Goal: Task Accomplishment & Management: Manage account settings

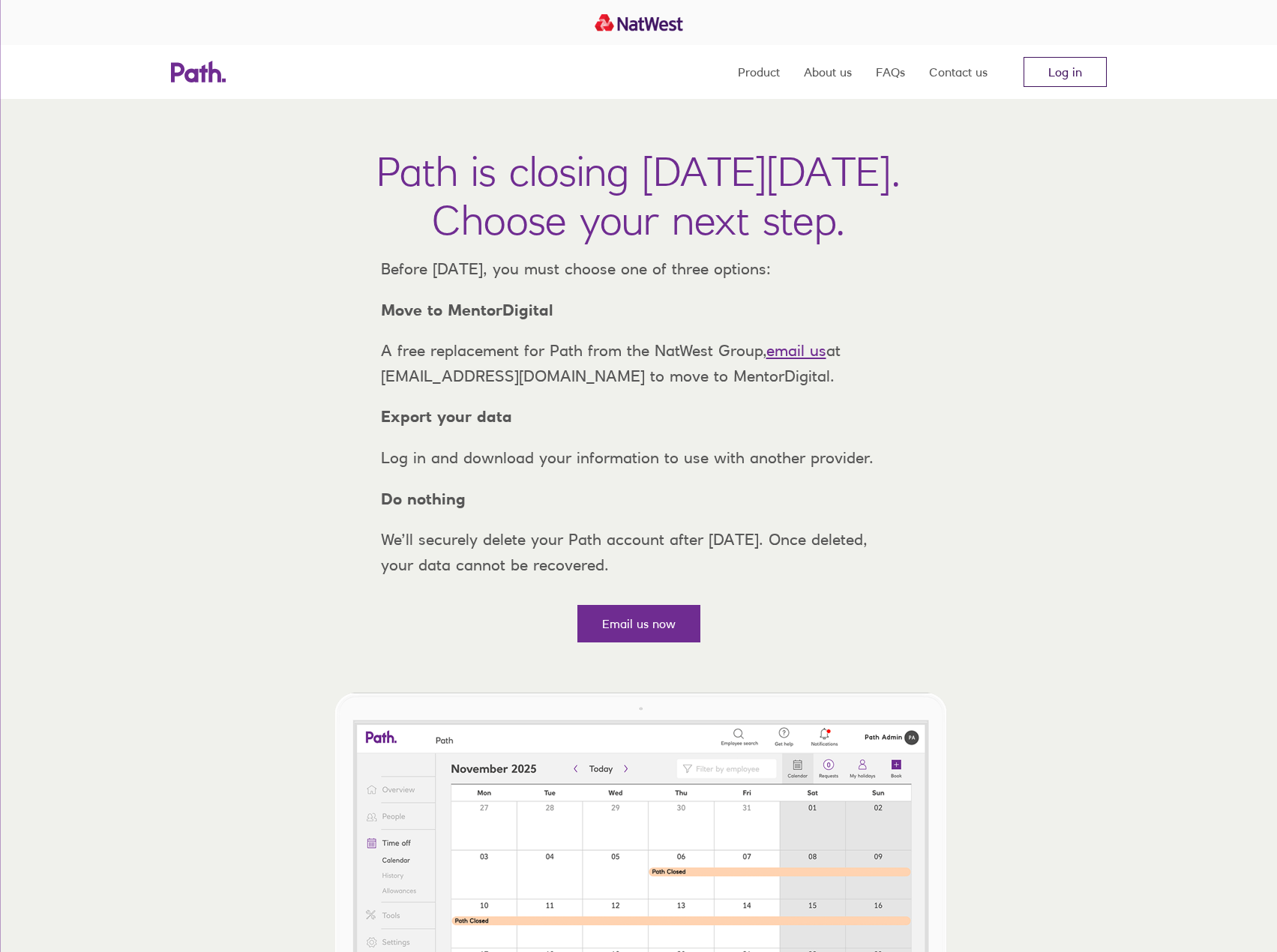
click at [1078, 62] on link "Log in" at bounding box center [1065, 72] width 83 height 30
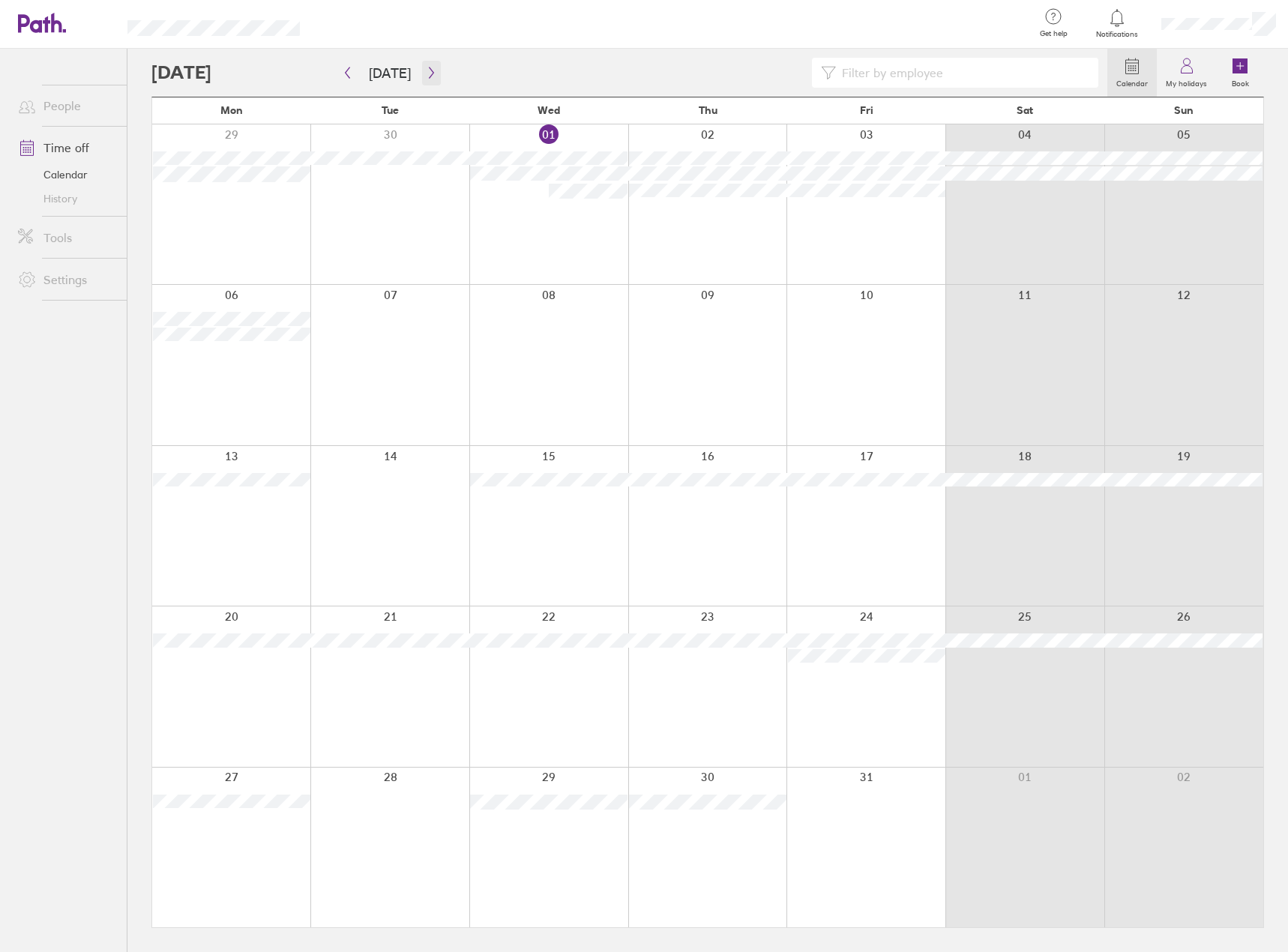
click at [426, 74] on icon "button" at bounding box center [431, 72] width 11 height 12
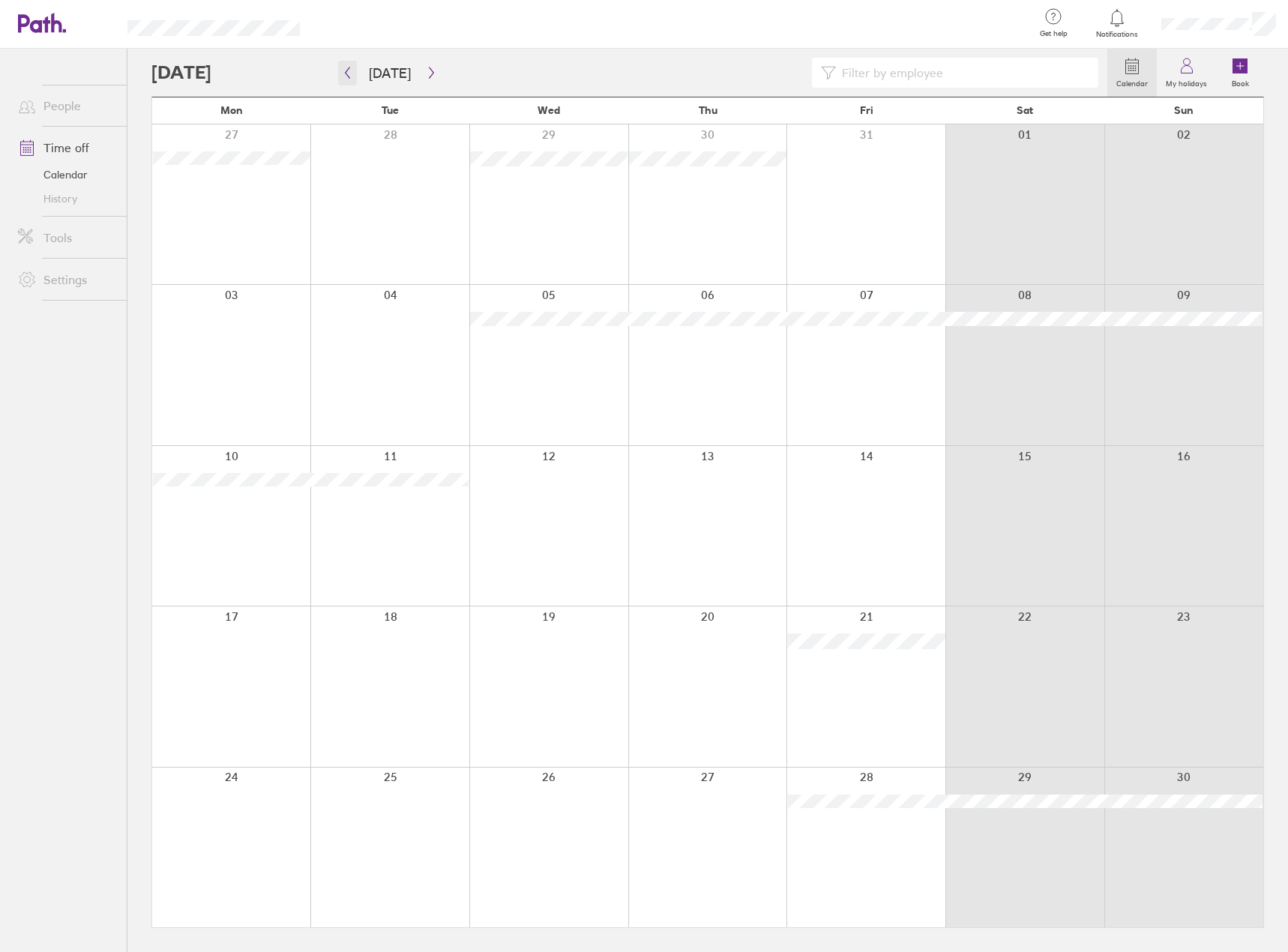
click at [351, 77] on icon "button" at bounding box center [348, 72] width 11 height 12
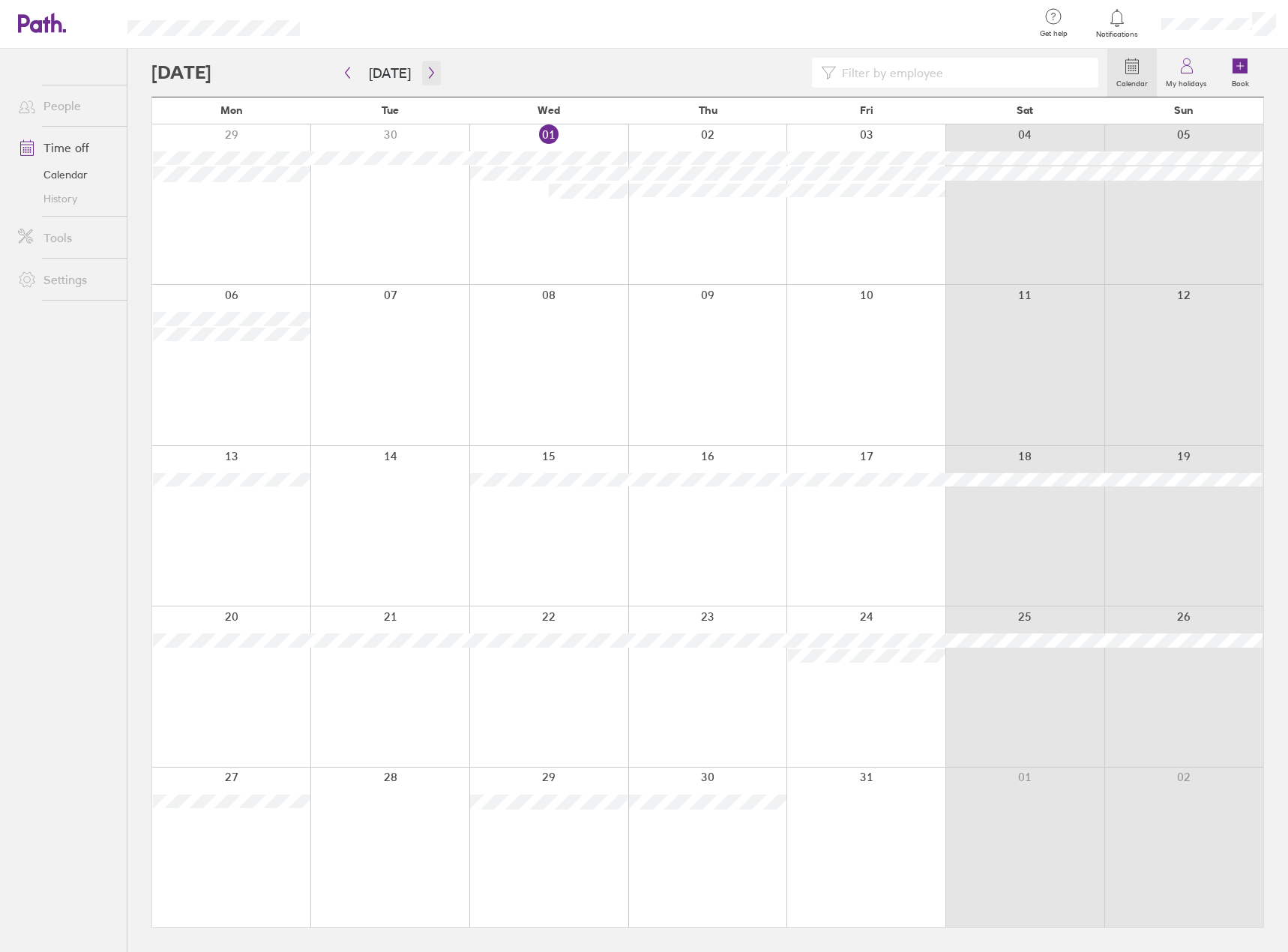
click at [429, 74] on icon "button" at bounding box center [431, 73] width 5 height 11
click at [429, 70] on icon "button" at bounding box center [431, 73] width 5 height 11
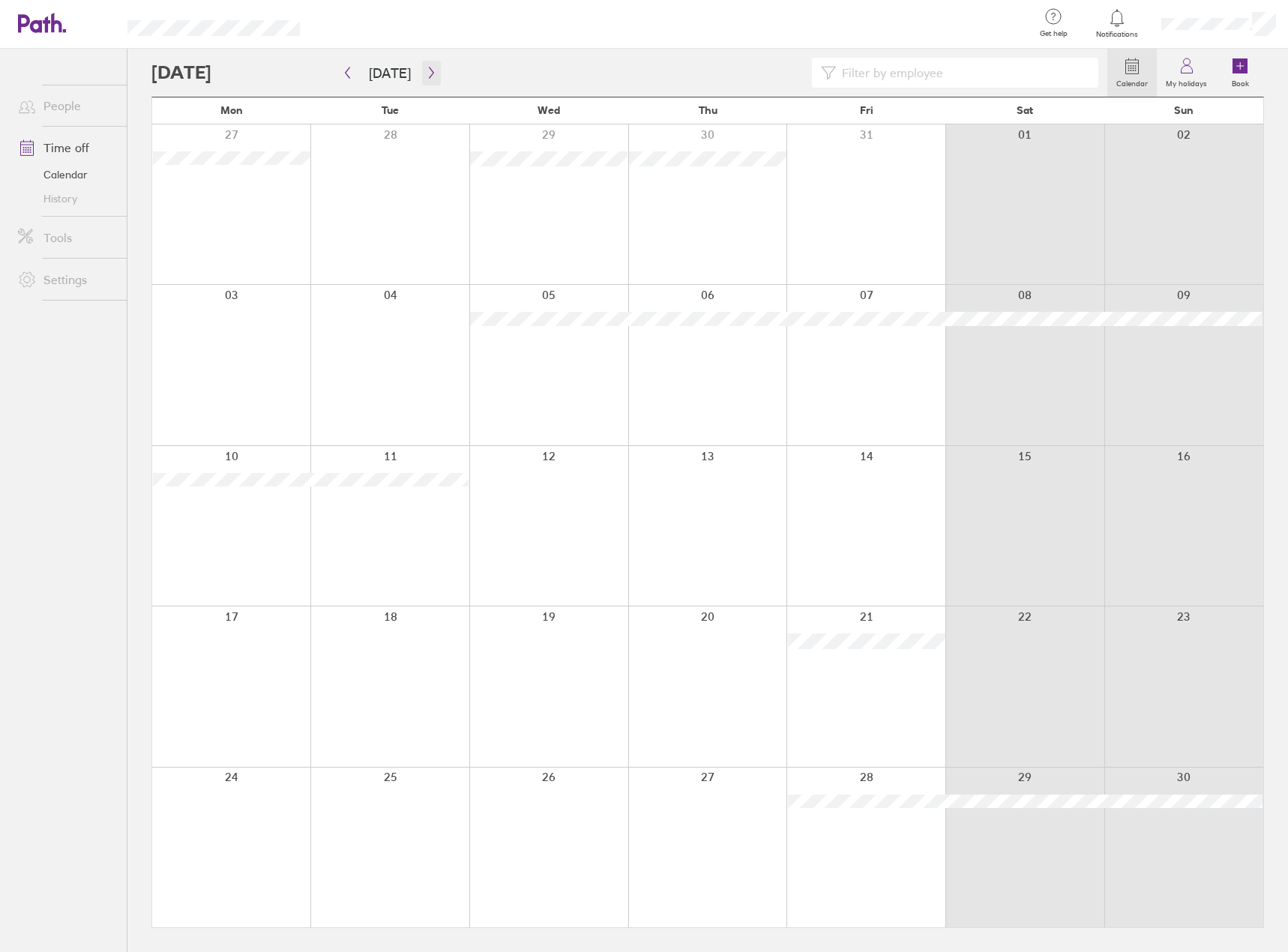
click at [429, 70] on icon "button" at bounding box center [431, 73] width 5 height 11
